Goal: Task Accomplishment & Management: Manage account settings

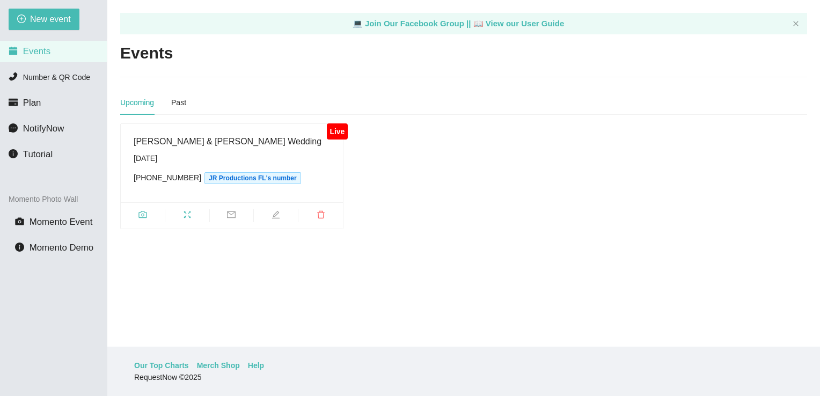
click at [45, 54] on span "Events" at bounding box center [36, 51] width 27 height 10
click at [34, 53] on span "Events" at bounding box center [36, 51] width 27 height 10
click at [168, 141] on div "[PERSON_NAME] & [PERSON_NAME] Wedding" at bounding box center [232, 141] width 196 height 13
click at [275, 212] on icon "edit" at bounding box center [275, 214] width 9 height 9
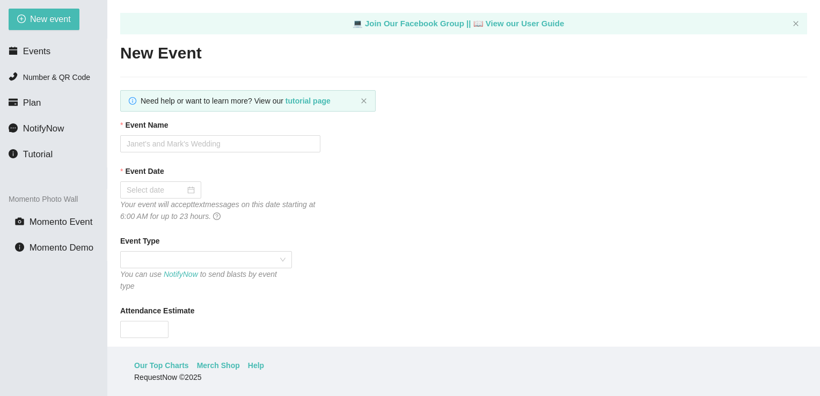
type textarea "Thank you for attending [PERSON_NAME] & [PERSON_NAME] Wedding!"
type input "[PERSON_NAME] & [PERSON_NAME] Wedding"
type input "[DATE]"
type input "120"
type textarea "Enjoy Celebrating [PERSON_NAME] & [PERSON_NAME] Please Follow/Tag us @jrproduct…"
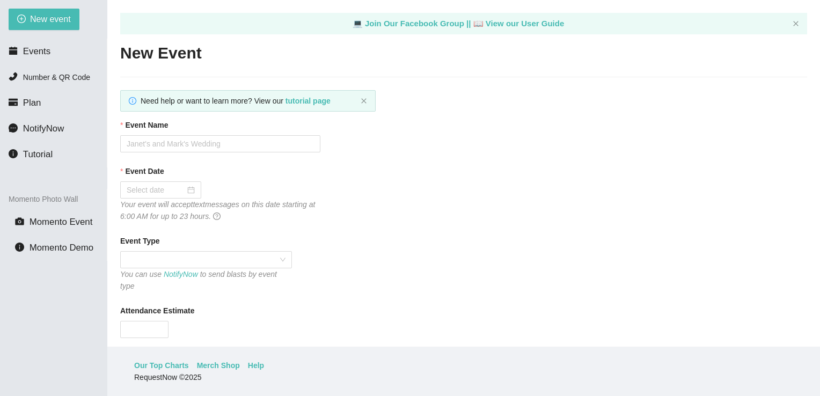
type textarea "Thank you for attending [PERSON_NAME] & [PERSON_NAME] Wedding!"
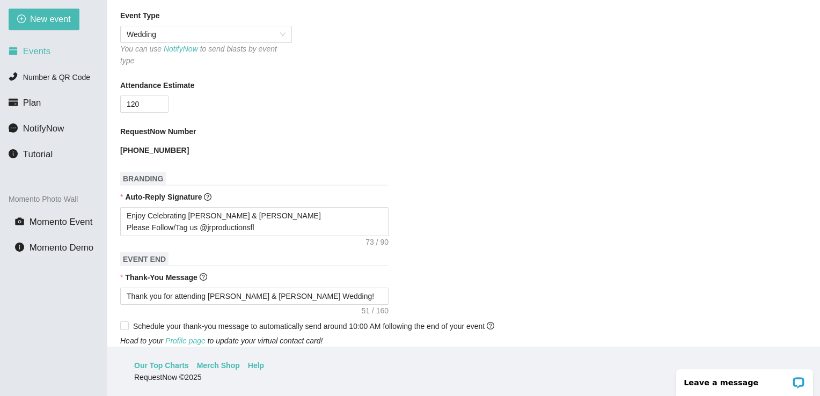
click at [41, 55] on span "Events" at bounding box center [36, 51] width 27 height 10
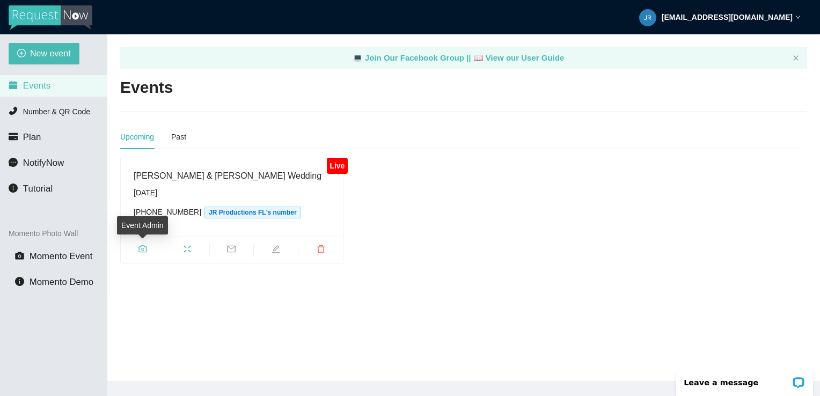
click at [144, 250] on icon "camera" at bounding box center [142, 249] width 9 height 9
click at [36, 87] on span "Events" at bounding box center [36, 85] width 27 height 10
click at [145, 251] on icon "camera" at bounding box center [142, 249] width 9 height 9
